Goal: Information Seeking & Learning: Learn about a topic

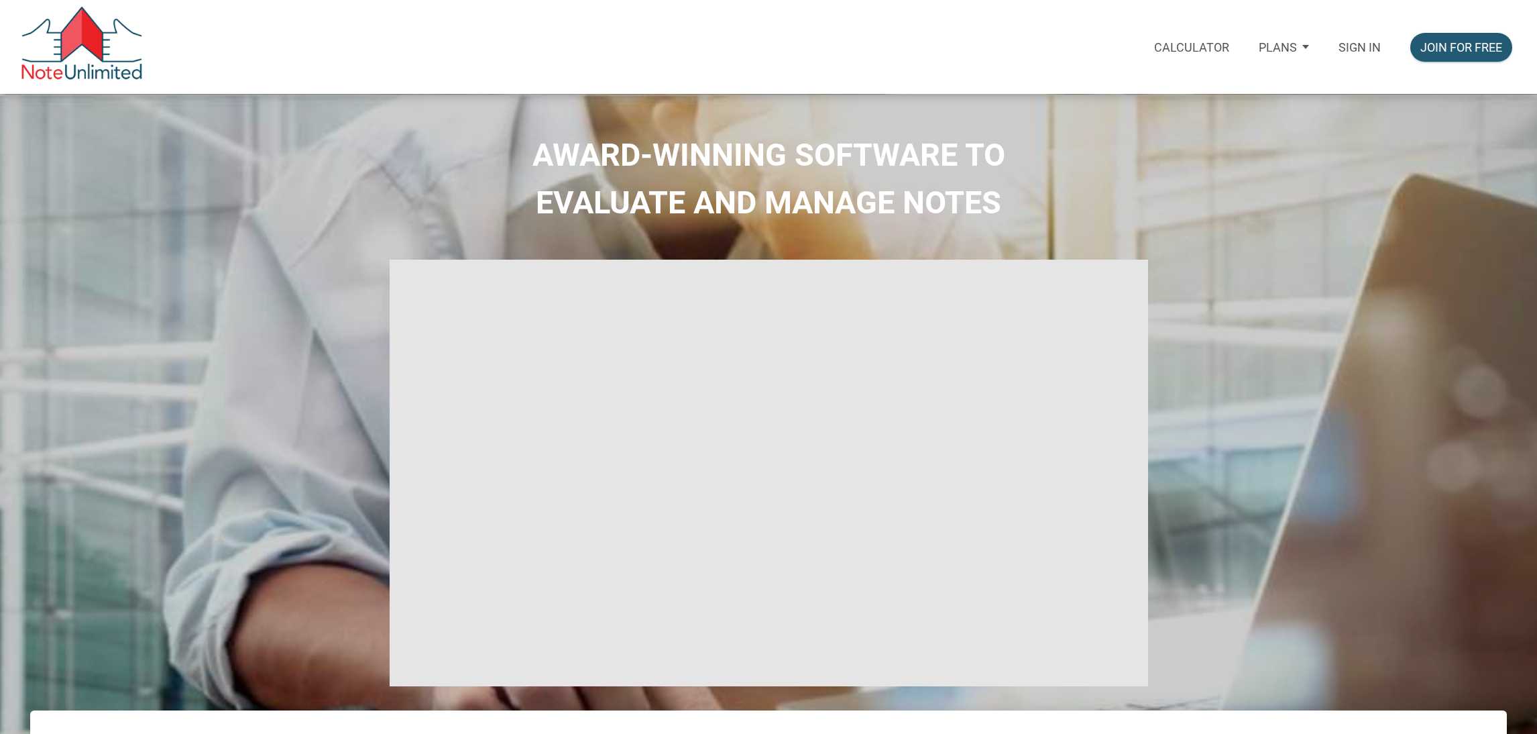
click at [1289, 40] on p "Plans" at bounding box center [1278, 47] width 38 height 14
click at [1352, 42] on p "Sign in" at bounding box center [1359, 47] width 42 height 14
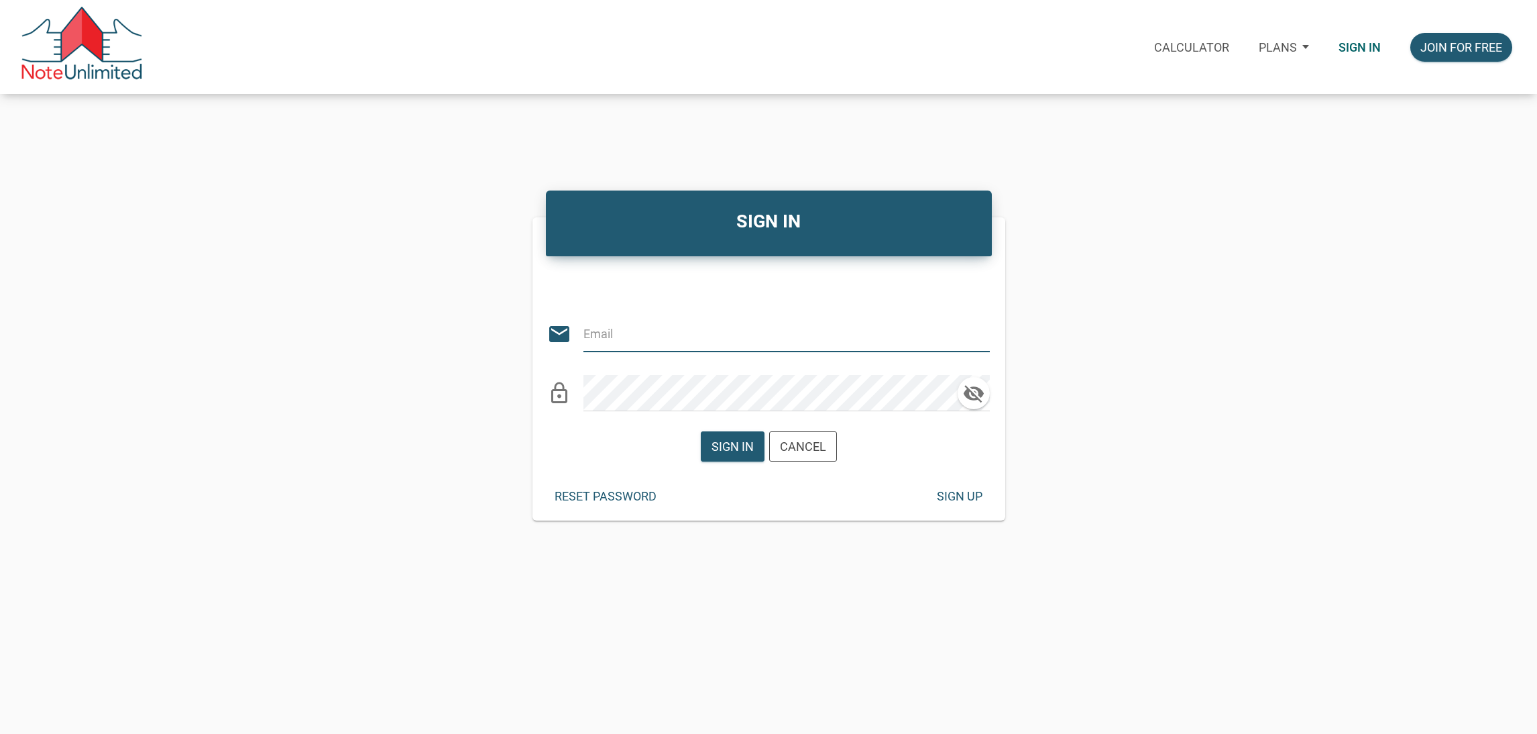
type input "KIRBYNIE72@GMAIL.COM"
click at [746, 446] on div "Sign in" at bounding box center [732, 446] width 42 height 18
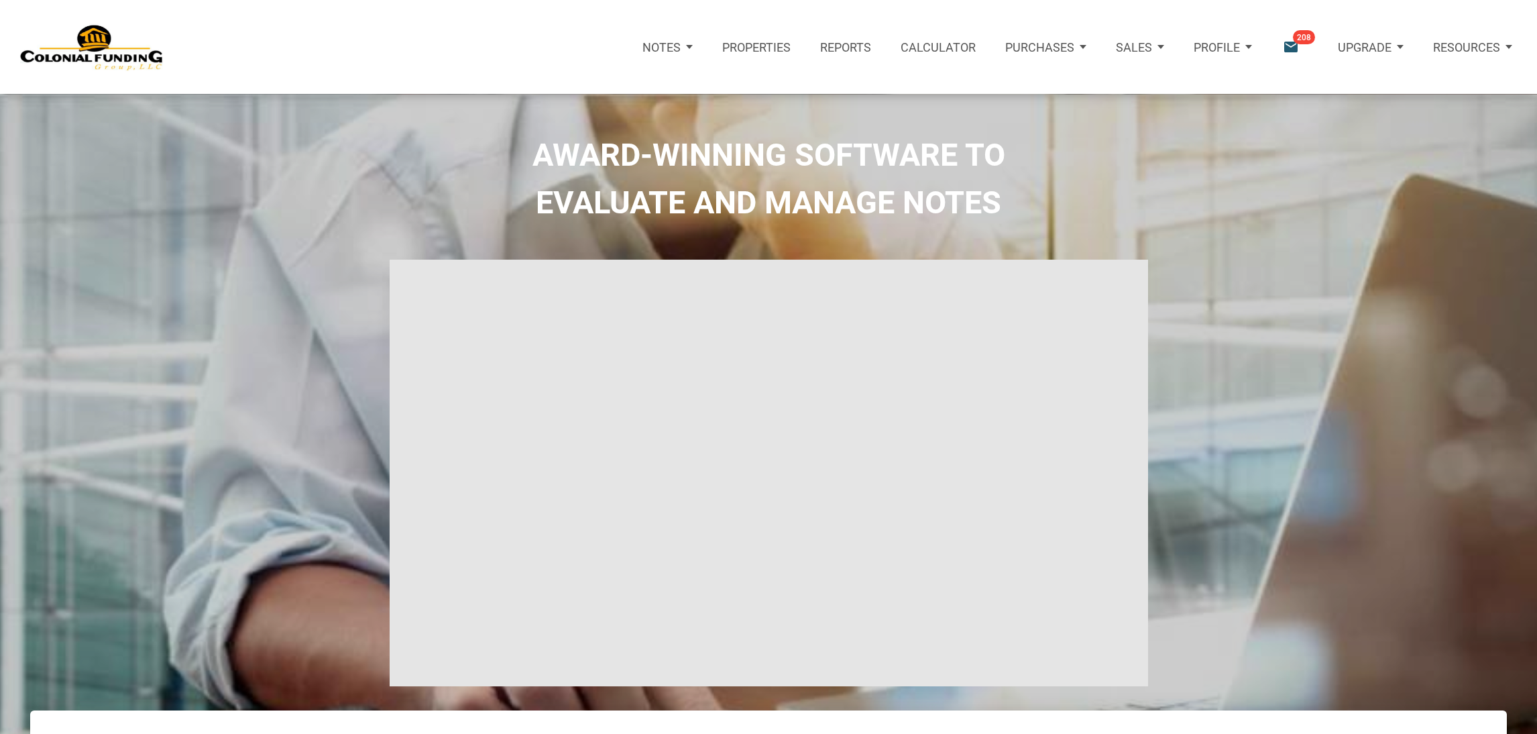
type input "Introduction to new features"
select select
click at [1301, 52] on div "Notifications email 208" at bounding box center [1301, 47] width 40 height 18
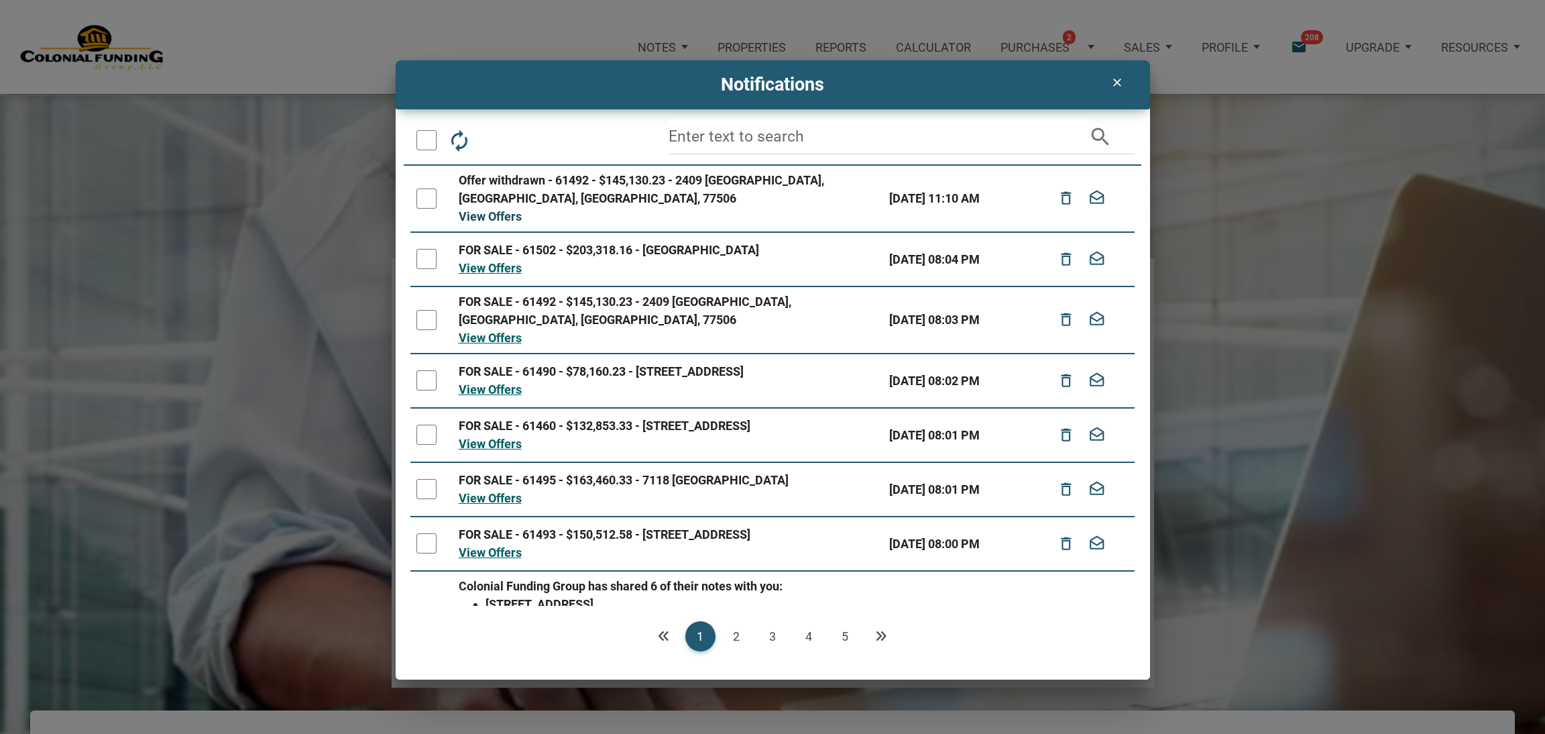
click at [472, 213] on link "View Offers" at bounding box center [490, 216] width 63 height 14
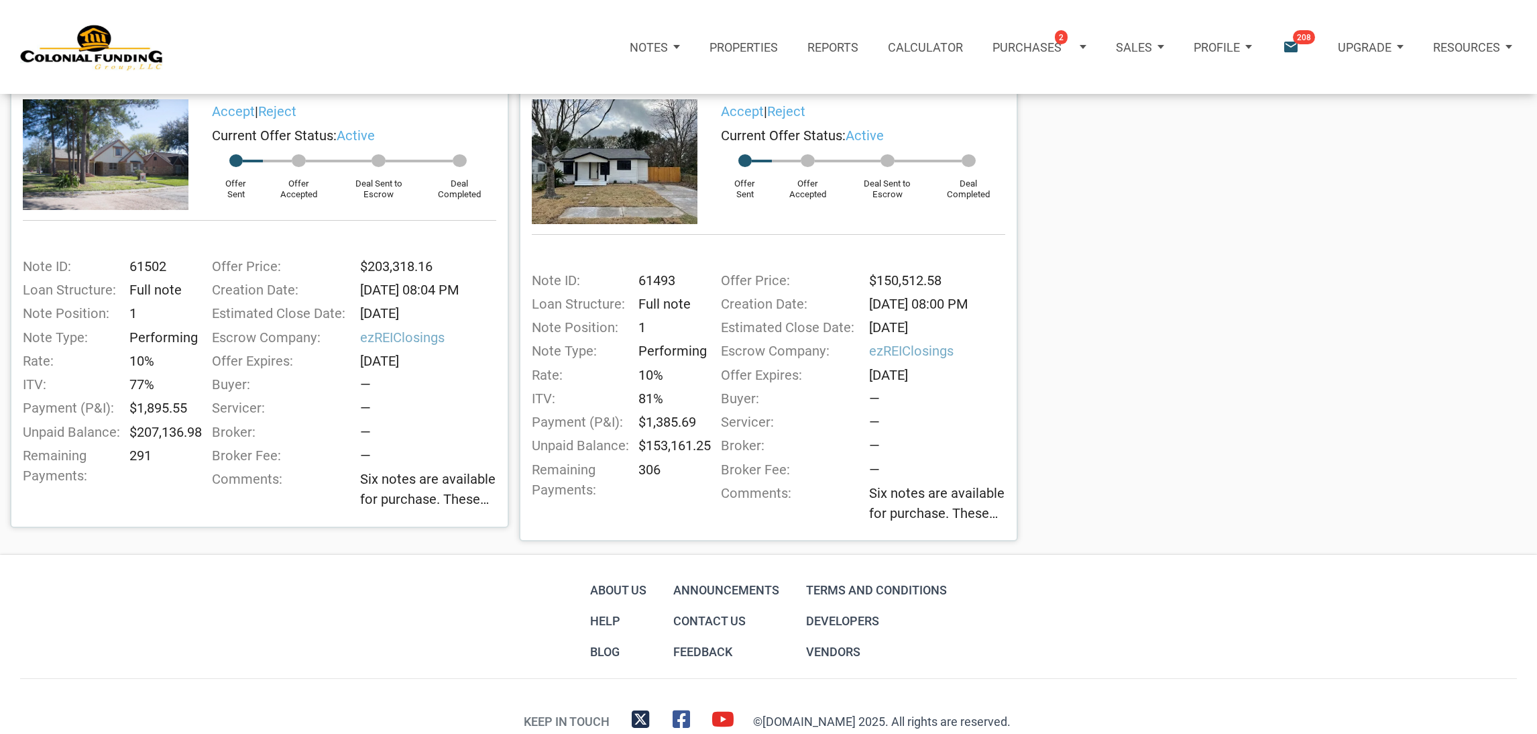
scroll to position [272, 0]
click at [617, 162] on img at bounding box center [615, 162] width 166 height 124
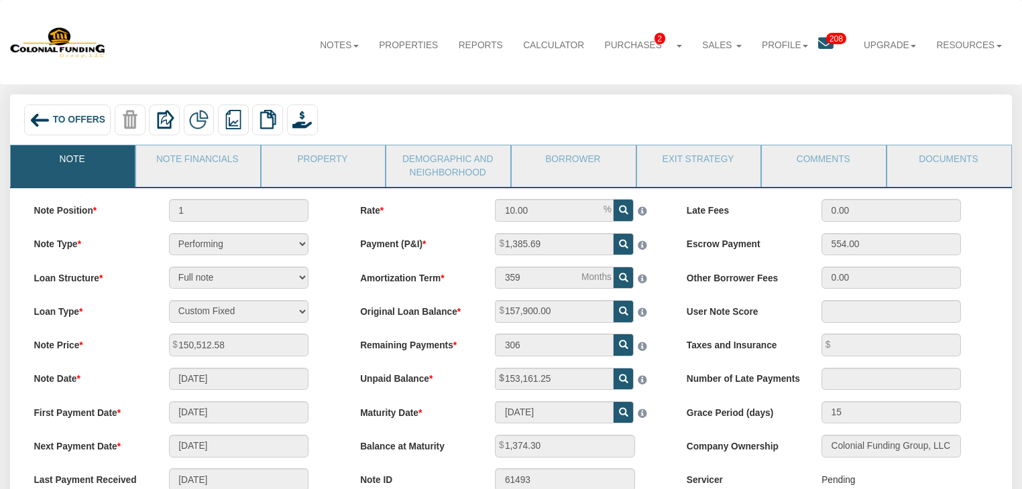
click at [44, 124] on img at bounding box center [40, 120] width 20 height 20
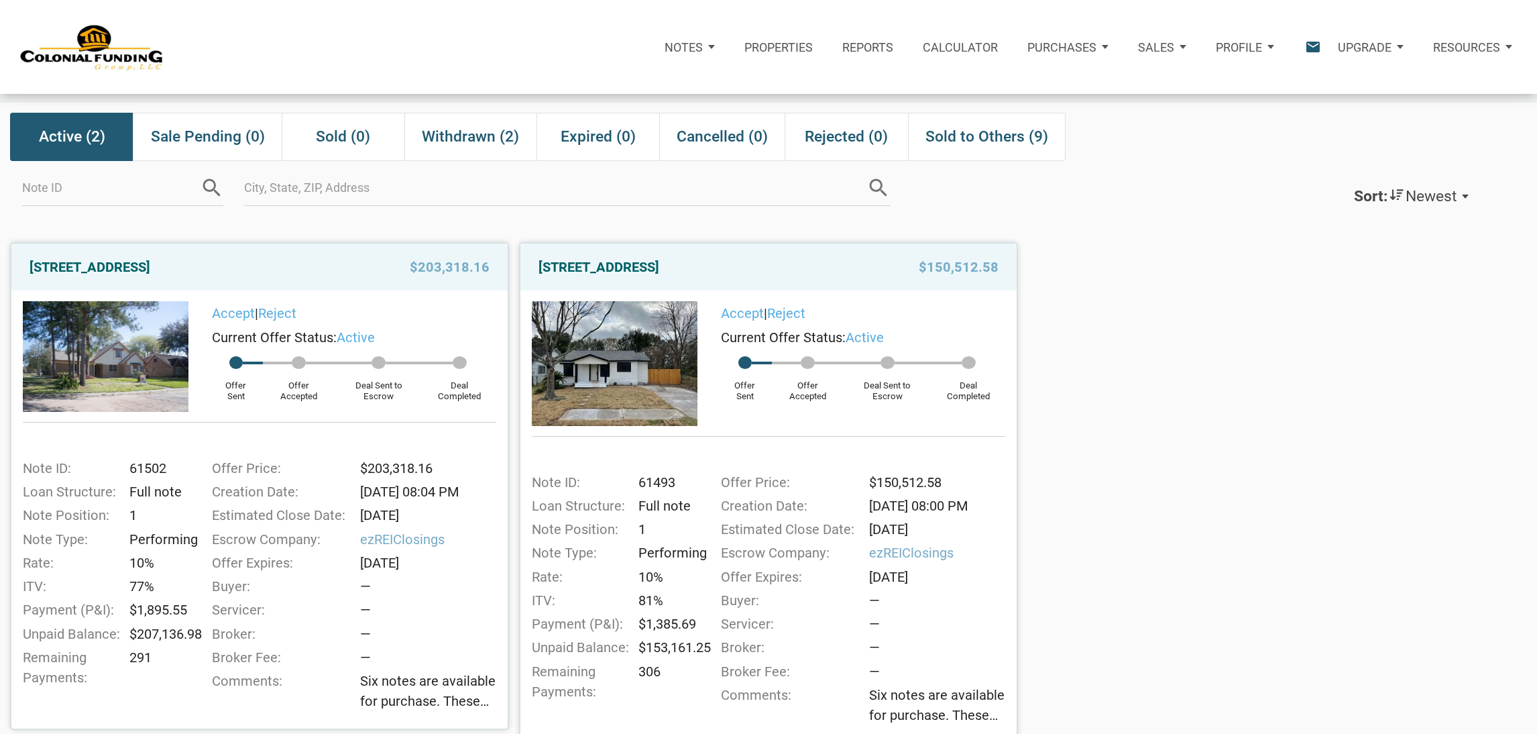
scroll to position [72, 0]
drag, startPoint x: 532, startPoint y: 262, endPoint x: 782, endPoint y: 259, distance: 250.1
click at [782, 259] on div "712 Ave M, S. Houston, TX, 77587" at bounding box center [698, 266] width 332 height 24
copy link "[STREET_ADDRESS]"
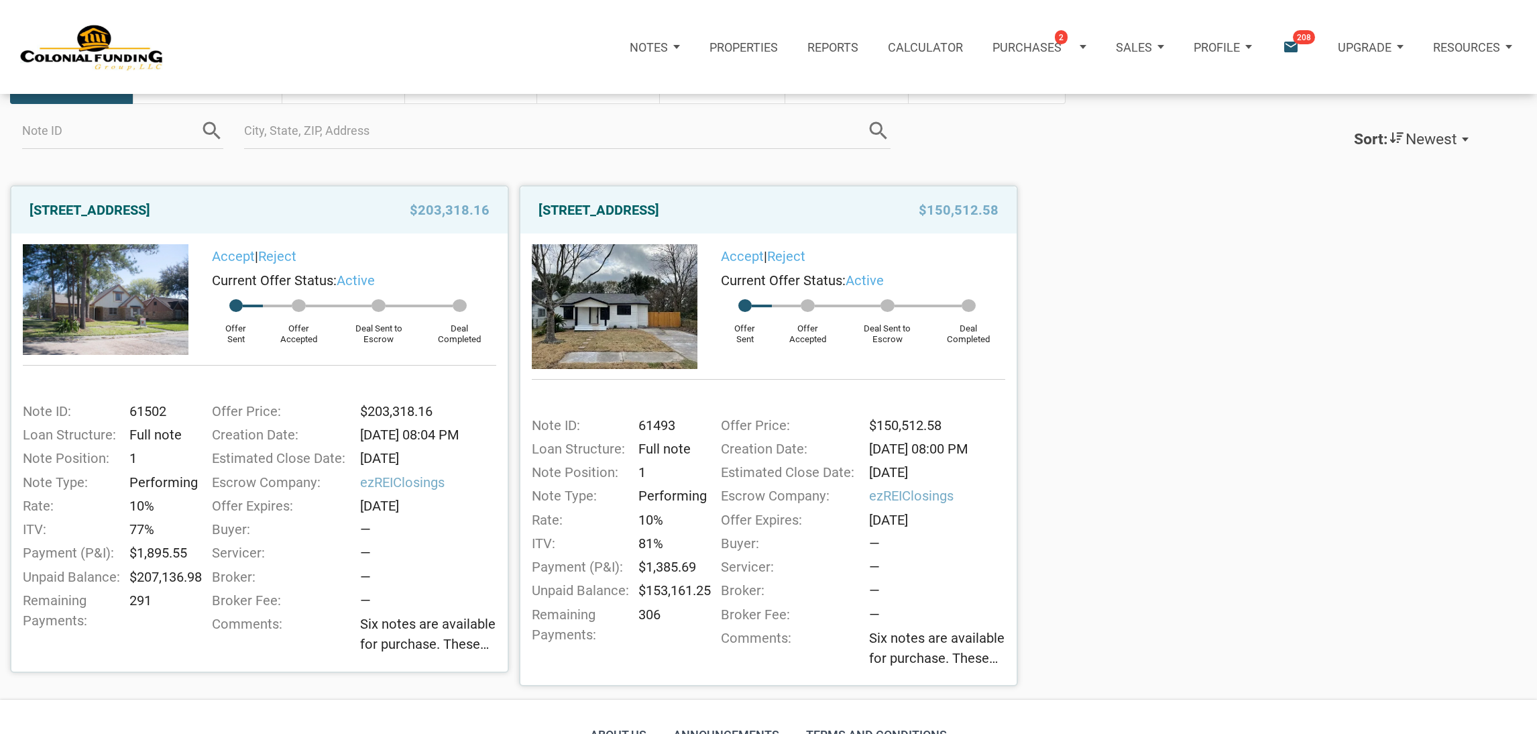
scroll to position [131, 0]
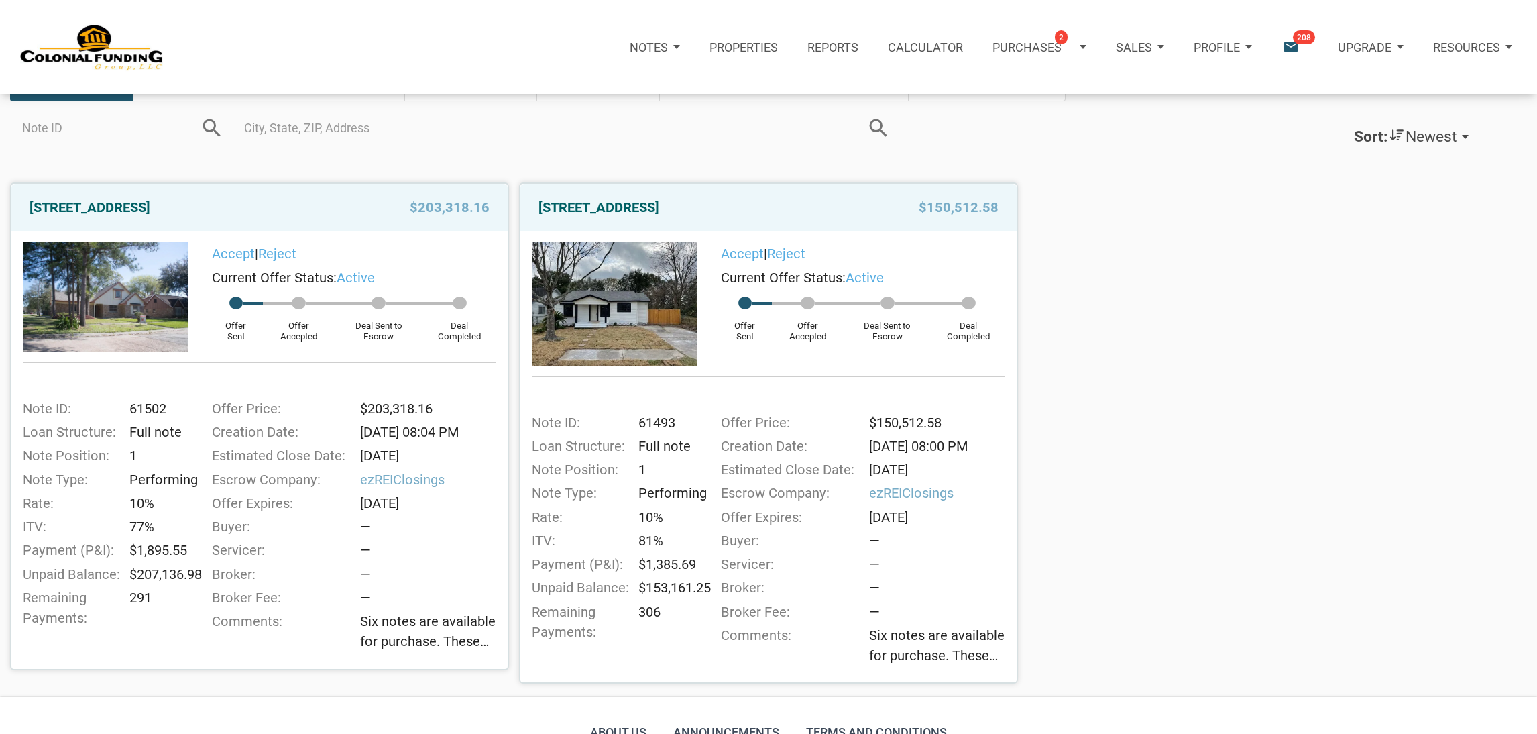
click at [757, 217] on div "[STREET_ADDRESS]" at bounding box center [698, 207] width 332 height 24
click at [659, 214] on link "[STREET_ADDRESS]" at bounding box center [598, 207] width 121 height 24
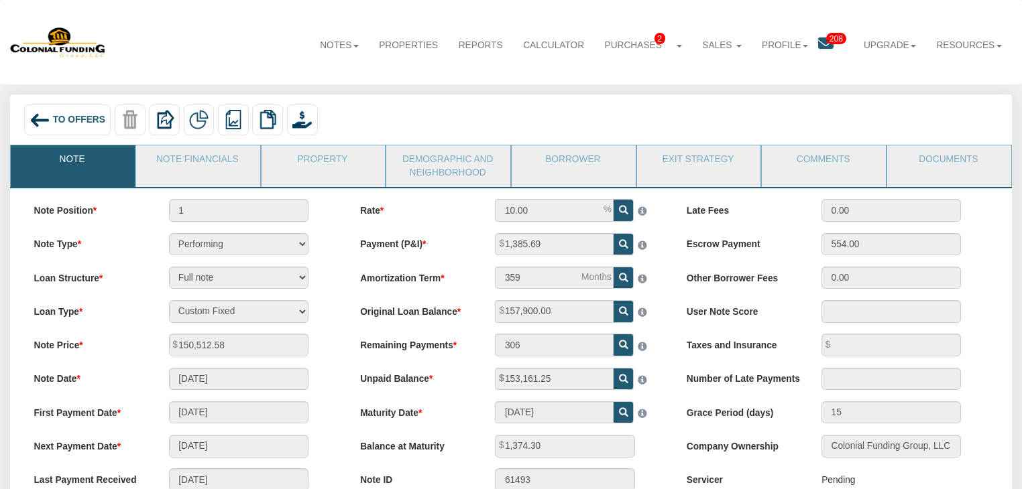
click at [60, 115] on span "To Offers" at bounding box center [79, 120] width 52 height 10
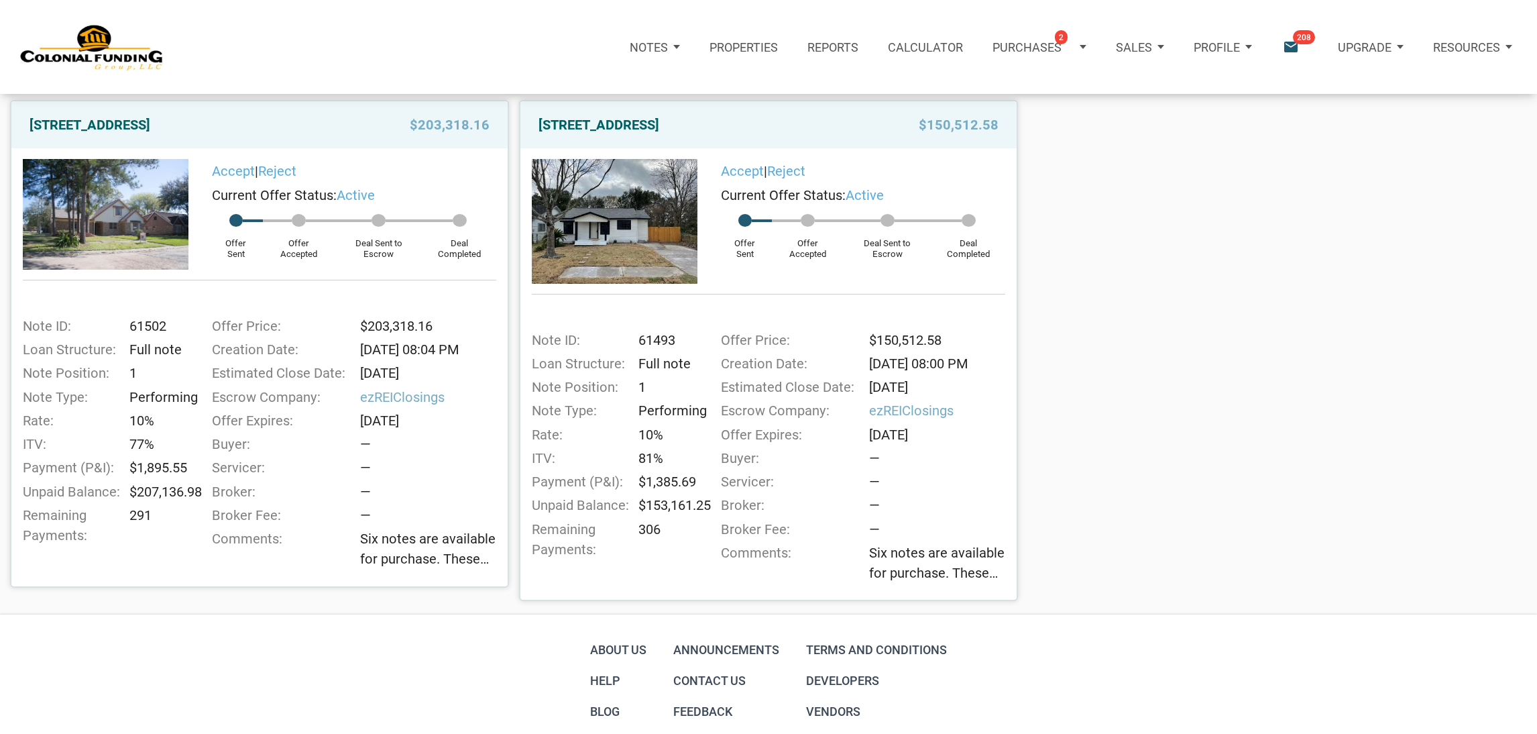
scroll to position [233, 0]
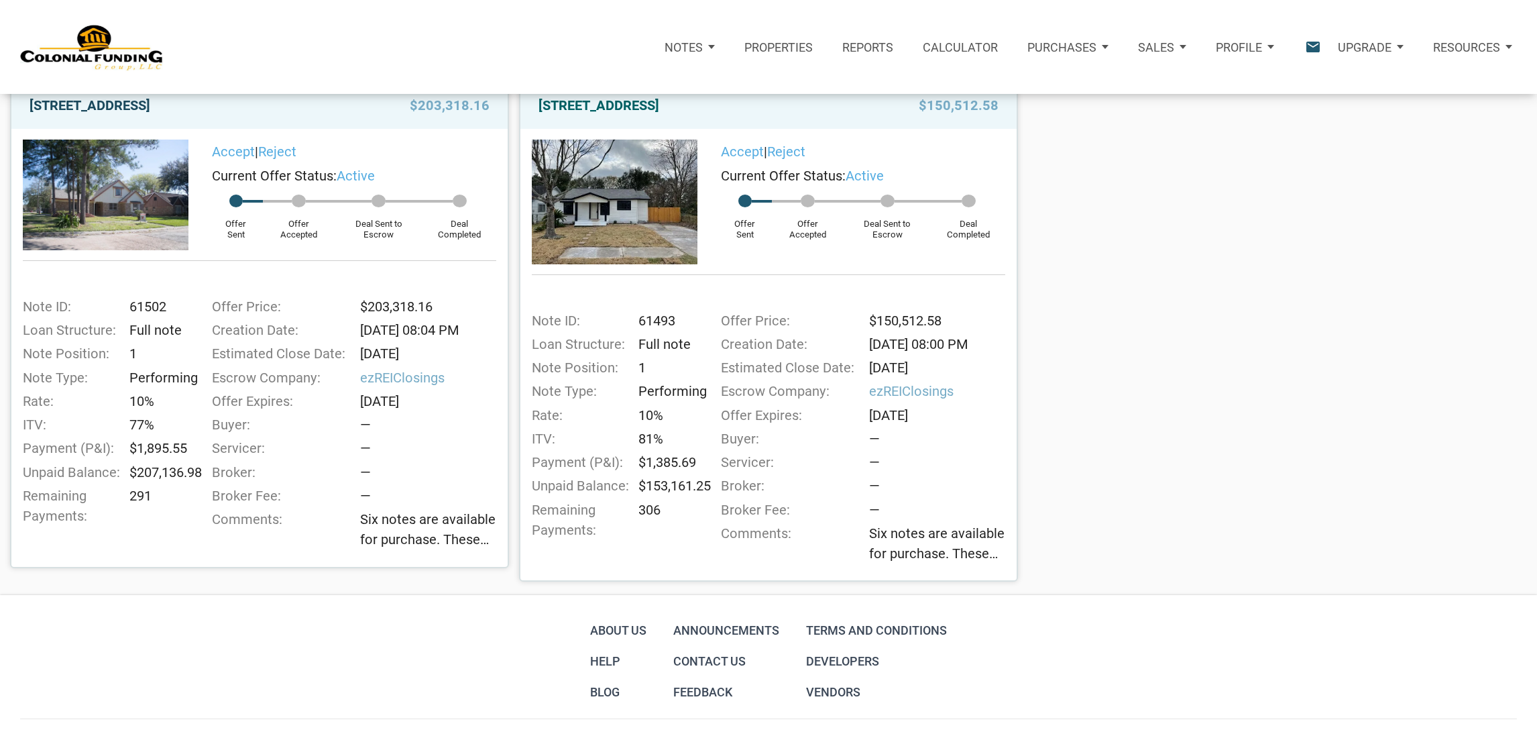
click at [150, 112] on link "[STREET_ADDRESS]" at bounding box center [90, 105] width 121 height 24
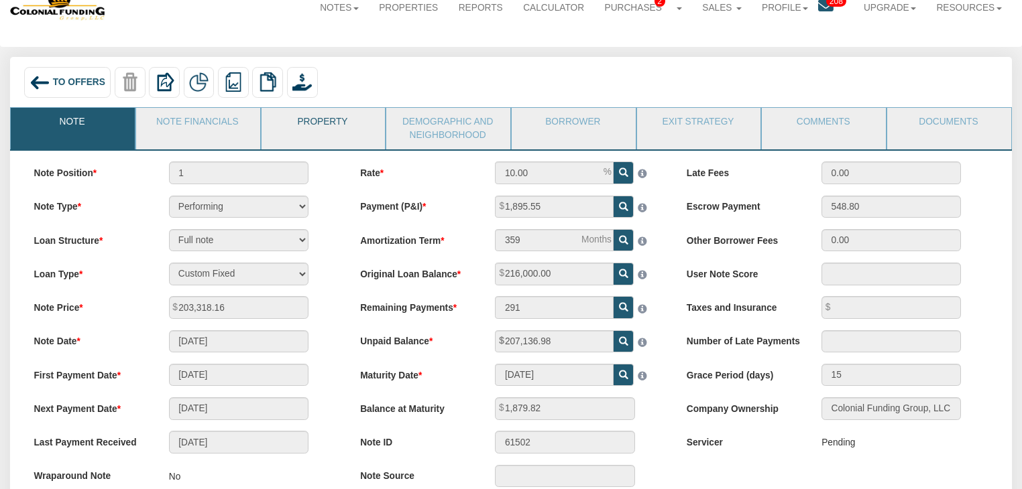
scroll to position [44, 0]
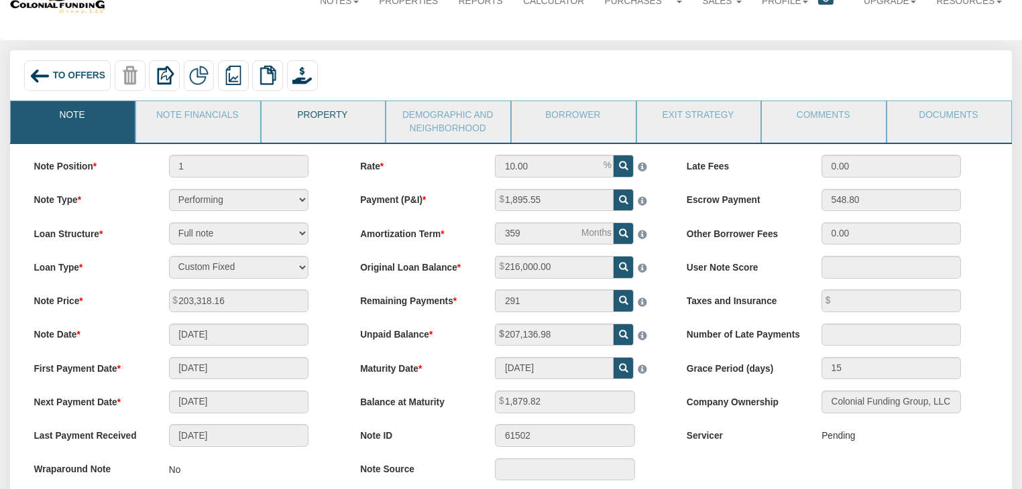
click at [315, 129] on link "Property" at bounding box center [322, 118] width 123 height 34
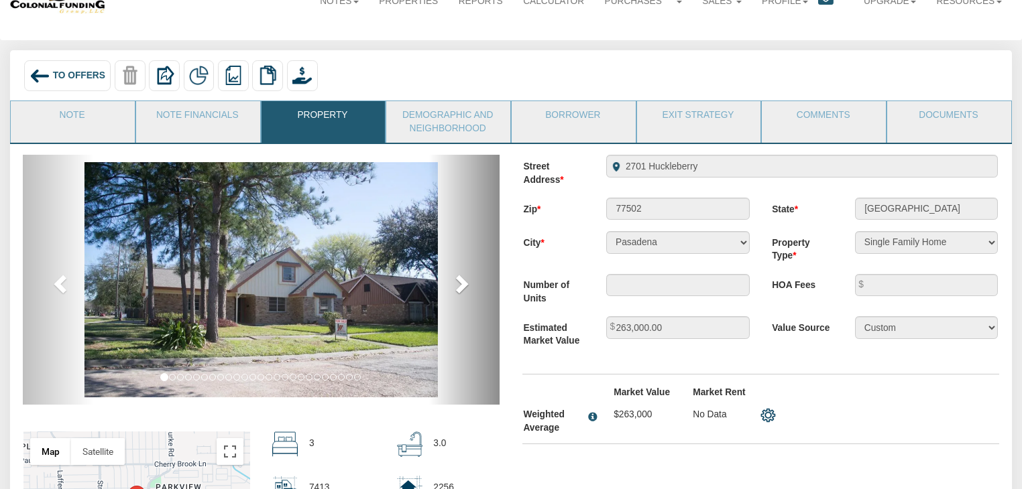
click at [459, 292] on span at bounding box center [461, 284] width 20 height 20
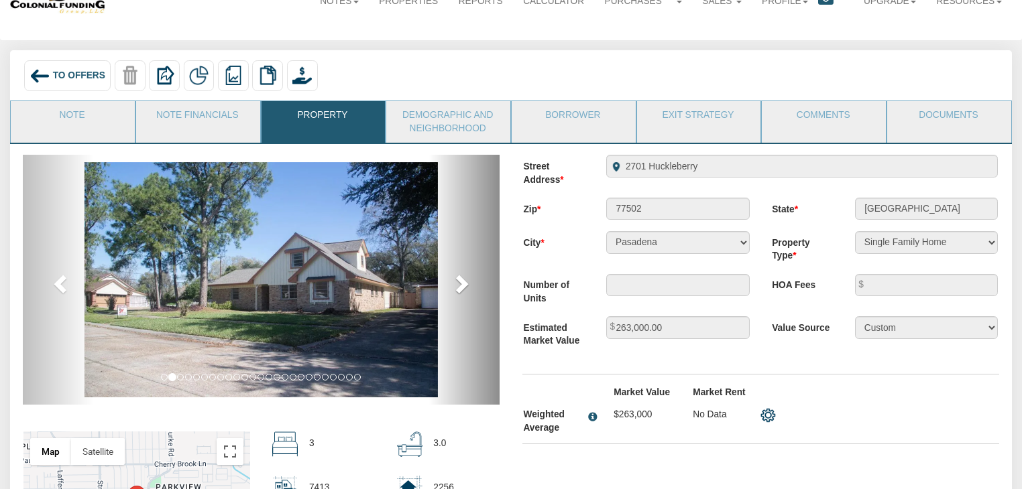
click at [459, 292] on span at bounding box center [461, 284] width 20 height 20
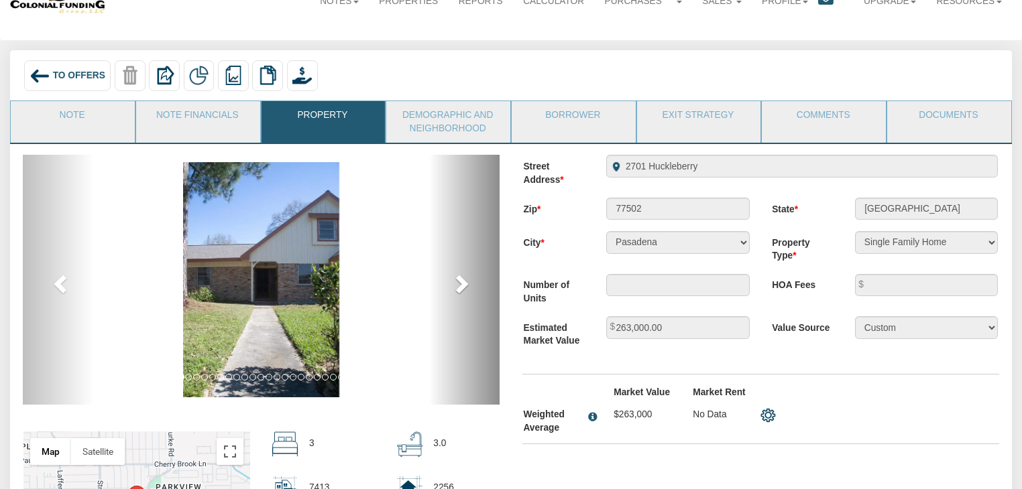
click at [459, 292] on span at bounding box center [461, 284] width 20 height 20
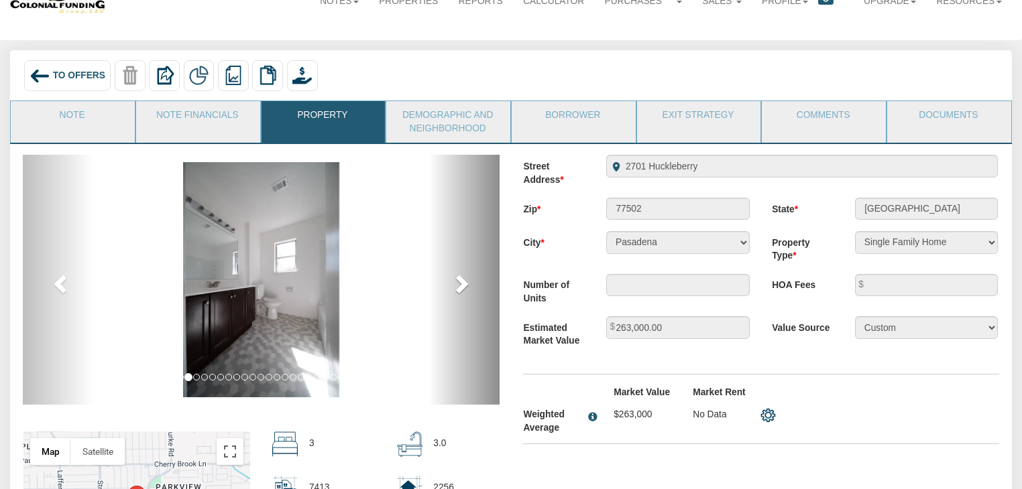
click at [459, 292] on span at bounding box center [461, 284] width 20 height 20
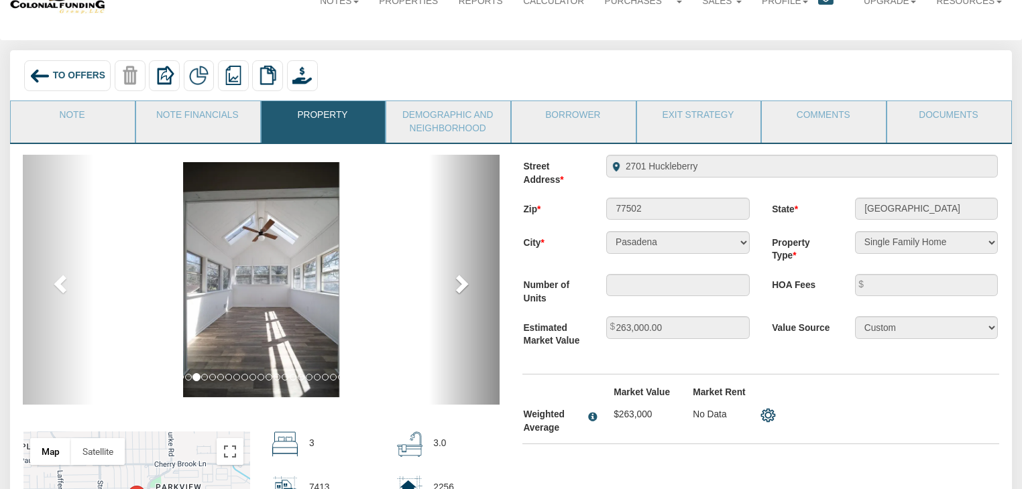
click at [459, 292] on span at bounding box center [461, 284] width 20 height 20
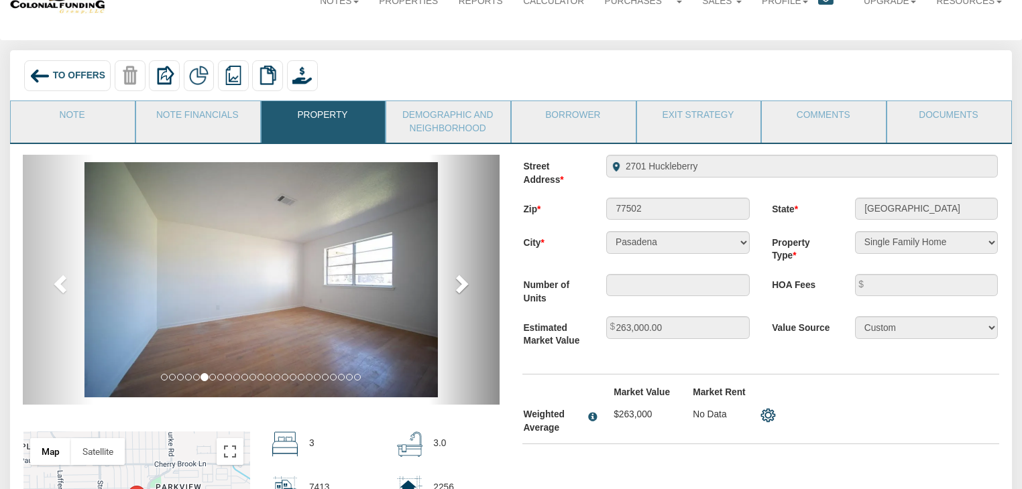
click at [466, 280] on span at bounding box center [461, 284] width 20 height 20
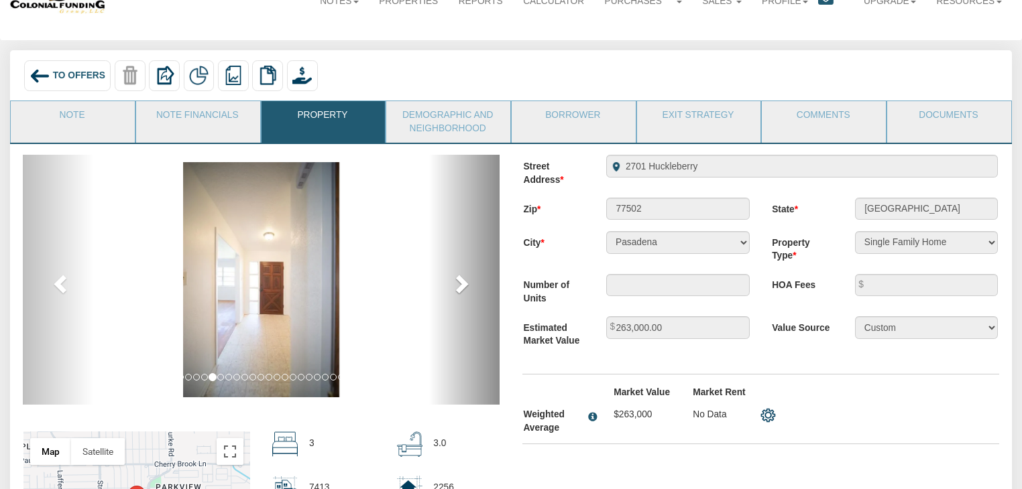
click at [466, 280] on span at bounding box center [461, 284] width 20 height 20
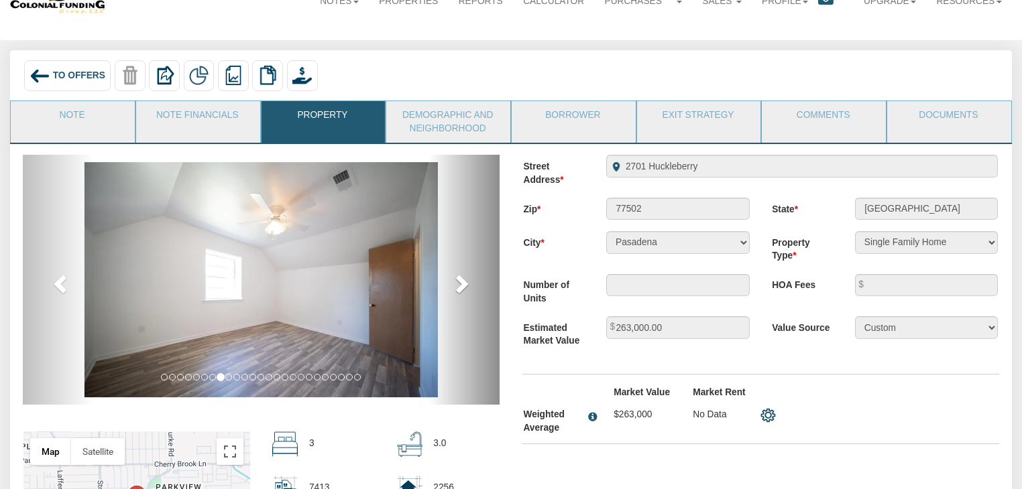
click at [466, 280] on span at bounding box center [461, 284] width 20 height 20
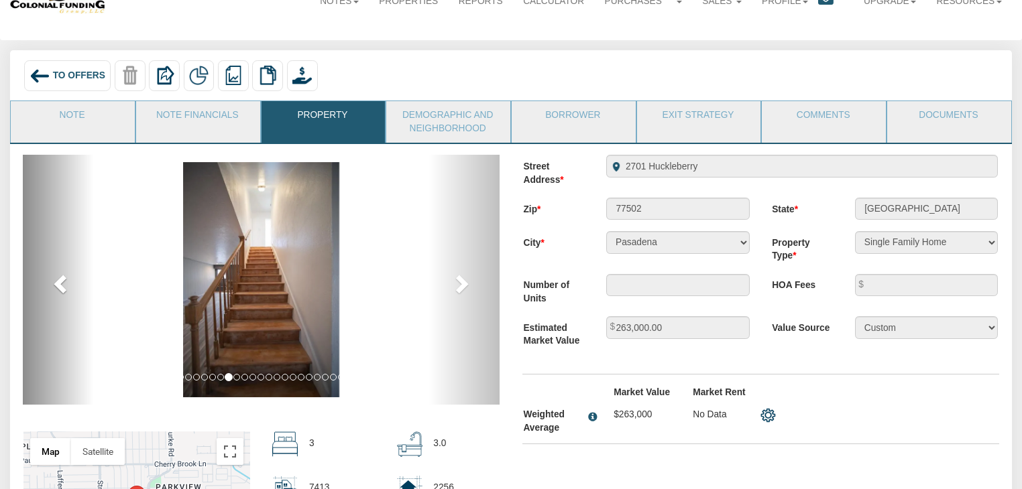
click at [52, 294] on span at bounding box center [62, 284] width 20 height 20
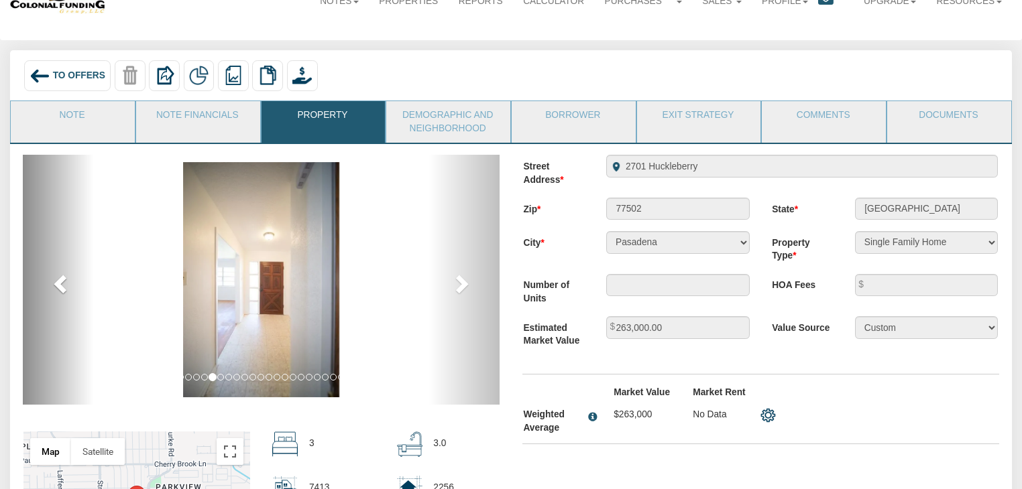
click at [52, 294] on span at bounding box center [62, 284] width 20 height 20
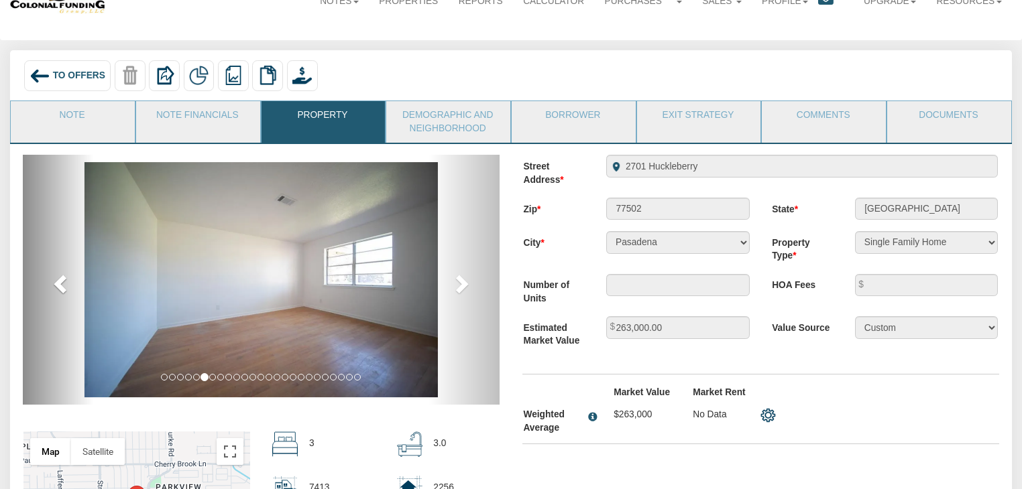
click at [52, 294] on span at bounding box center [62, 284] width 20 height 20
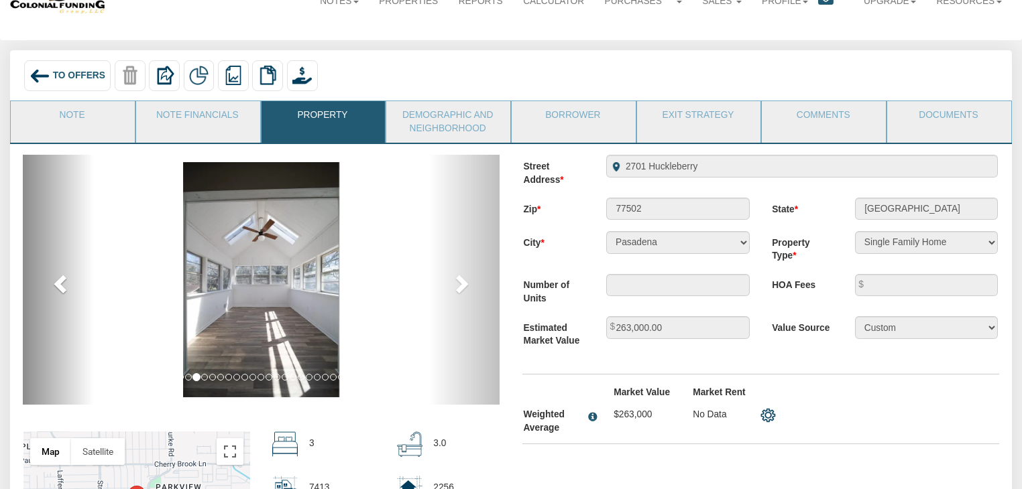
click at [52, 294] on span at bounding box center [62, 284] width 20 height 20
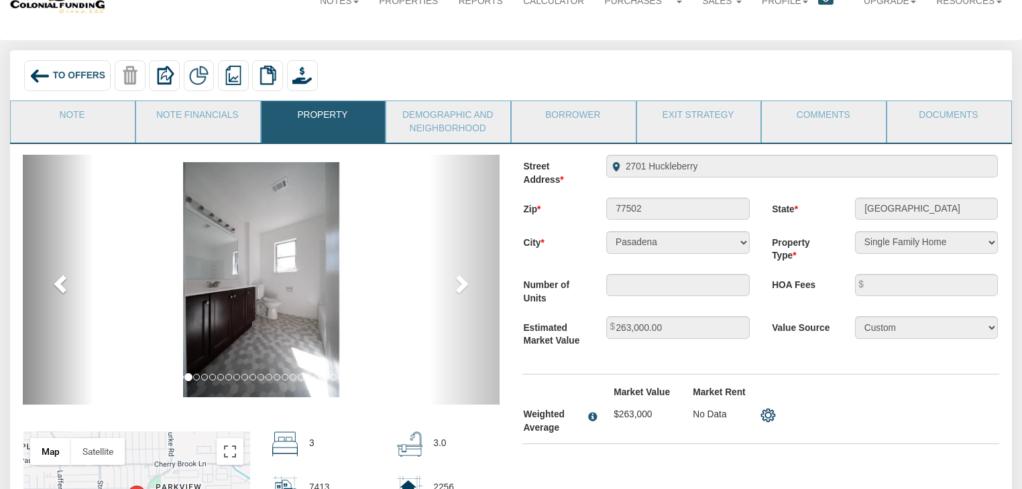
click at [56, 300] on link "previous" at bounding box center [59, 280] width 72 height 250
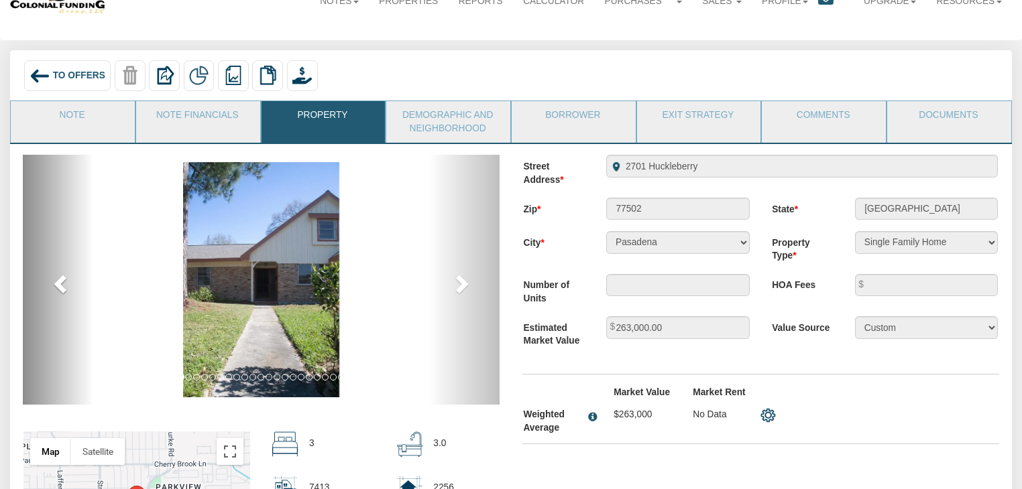
click at [58, 302] on link "previous" at bounding box center [59, 280] width 72 height 250
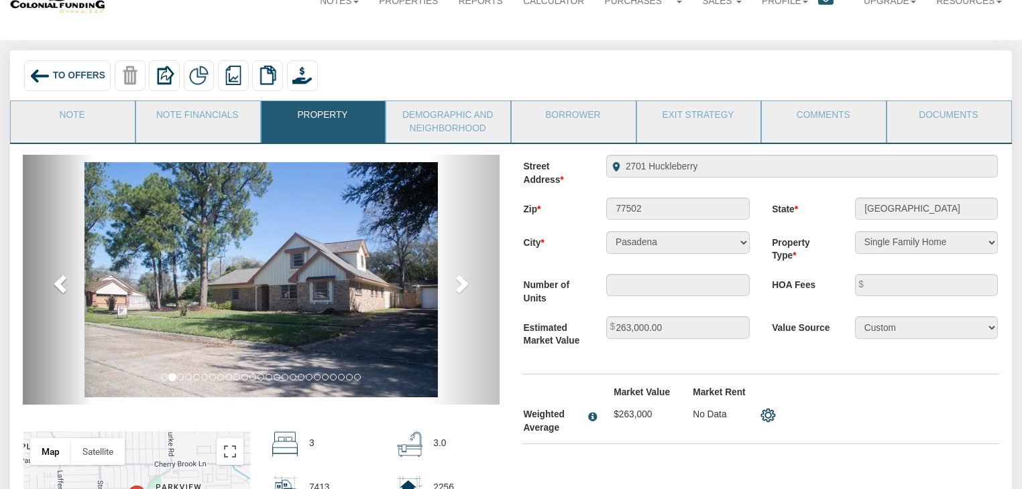
click at [62, 301] on link "previous" at bounding box center [59, 280] width 72 height 250
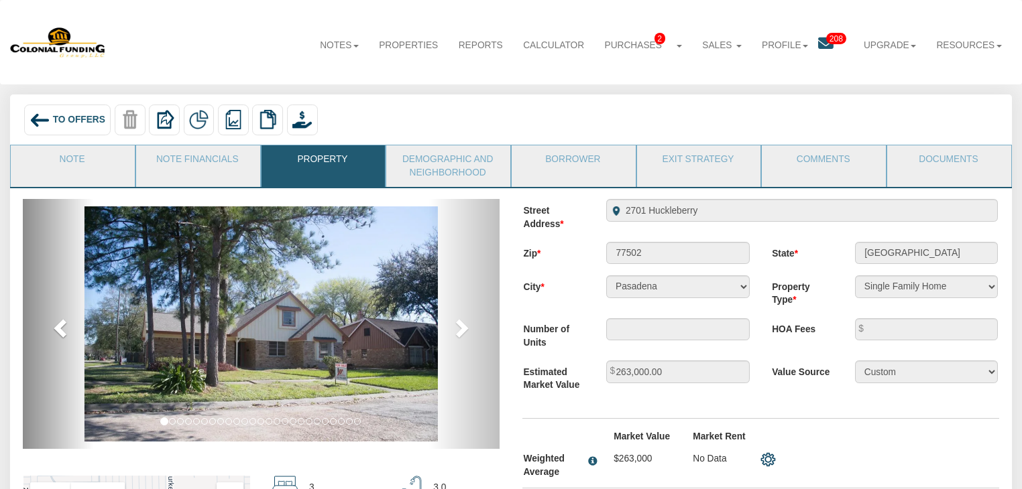
scroll to position [1, 0]
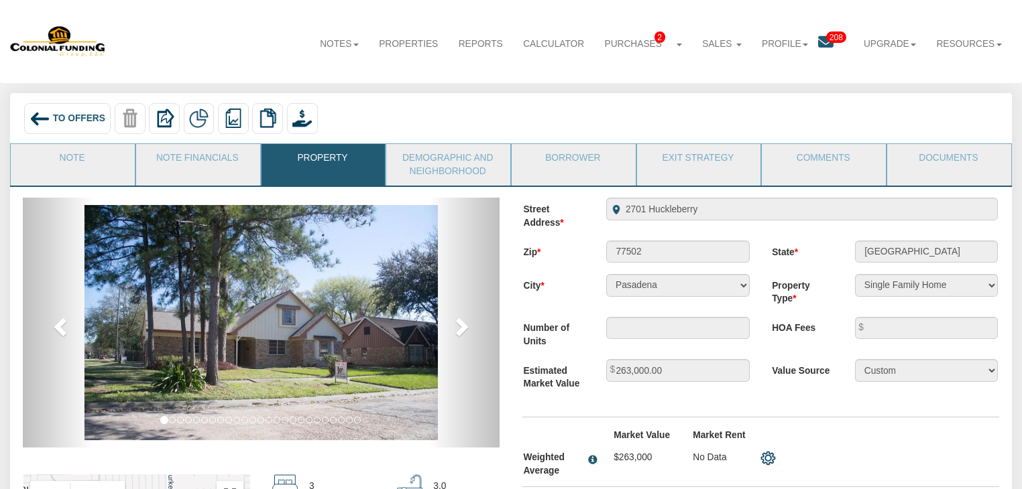
click at [681, 382] on div "263,000.00" at bounding box center [678, 370] width 166 height 23
drag, startPoint x: 616, startPoint y: 215, endPoint x: 738, endPoint y: 231, distance: 123.1
click at [738, 231] on div "Street Address 2701 Huckleberry Zip 77502 State TX City Pasadena Condominium" at bounding box center [761, 348] width 500 height 300
click at [748, 229] on div "Street Address 2701 Huckleberry" at bounding box center [761, 214] width 498 height 32
click at [614, 210] on div "2701 Huckleberry" at bounding box center [802, 209] width 414 height 23
